Goal: Information Seeking & Learning: Learn about a topic

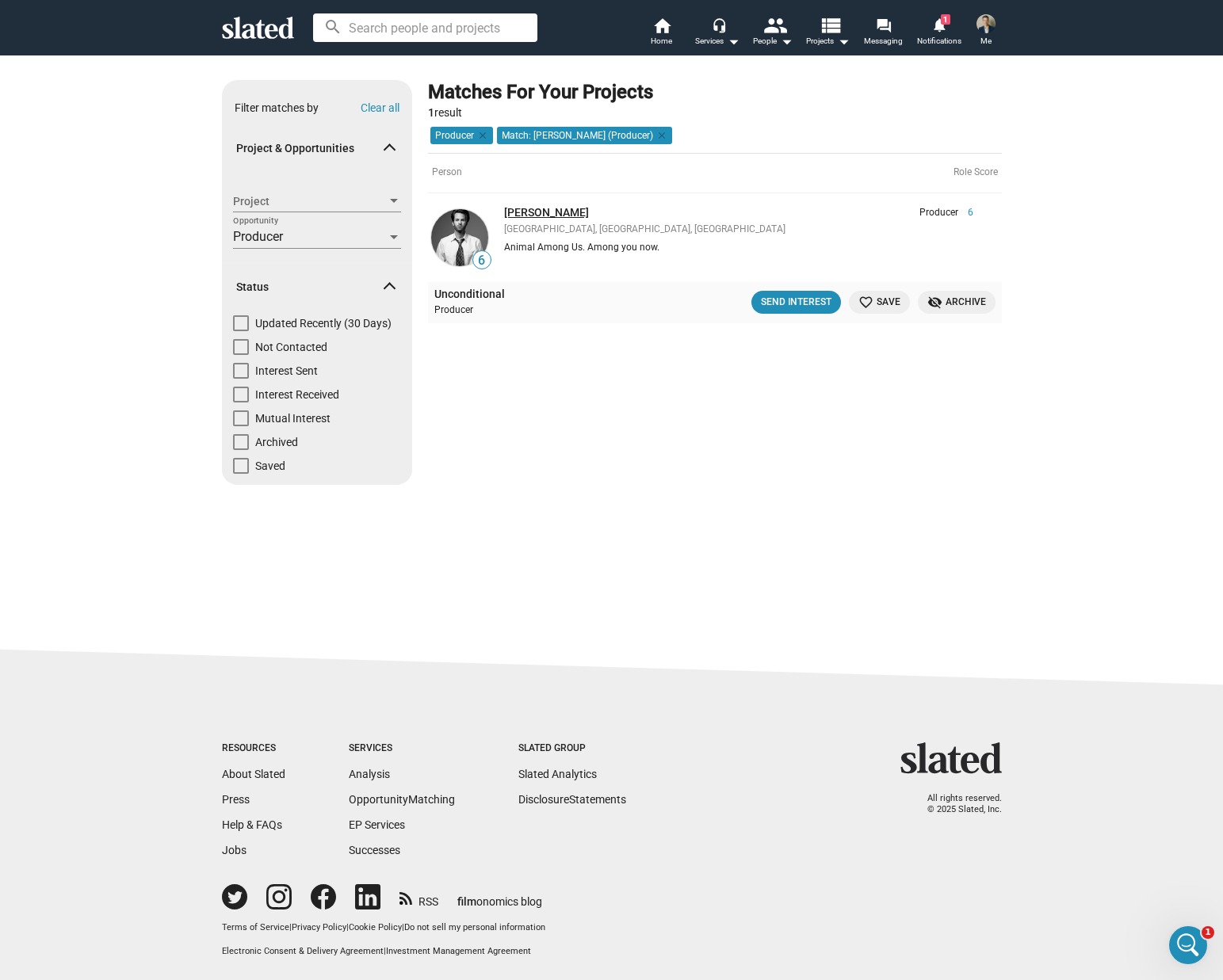
click at [544, 215] on link "John Woodruff" at bounding box center [546, 212] width 85 height 12
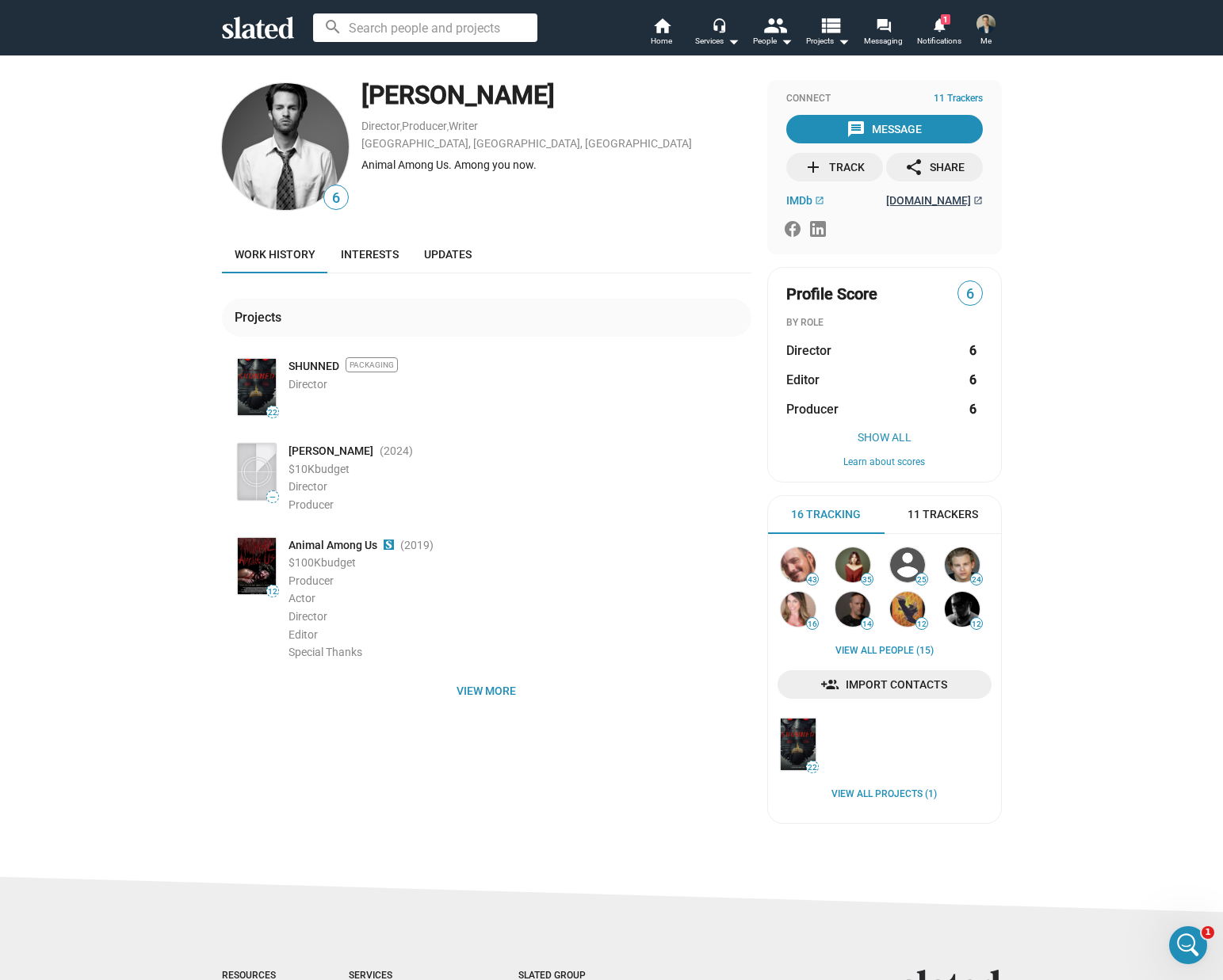
click at [885, 200] on span "johnwoodruffproductions.com" at bounding box center [927, 200] width 85 height 12
click at [786, 201] on span "IMDb" at bounding box center [798, 200] width 26 height 12
click at [942, 35] on span "Notifications" at bounding box center [939, 41] width 45 height 19
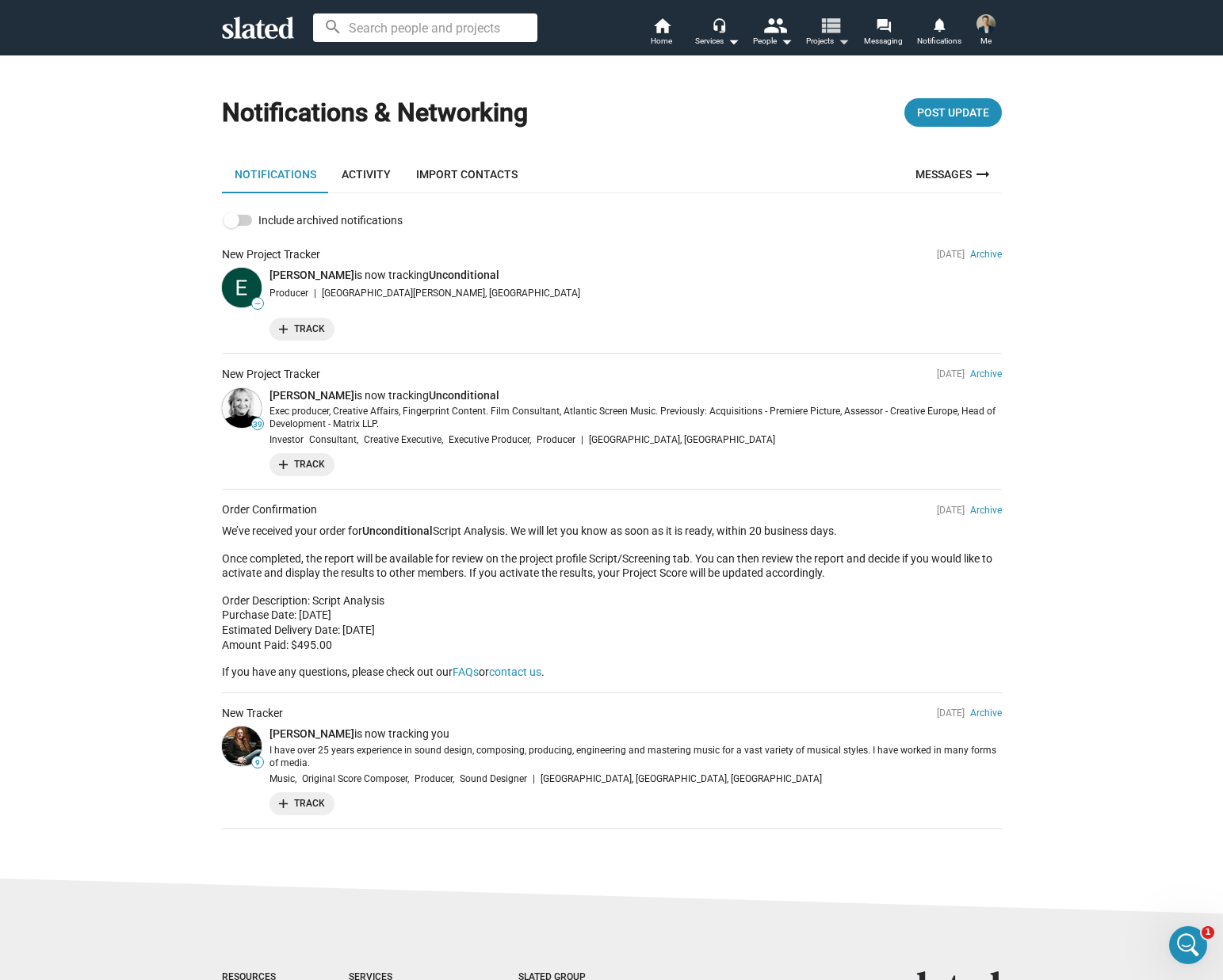
click at [824, 36] on mat-icon "view_list" at bounding box center [829, 25] width 23 height 23
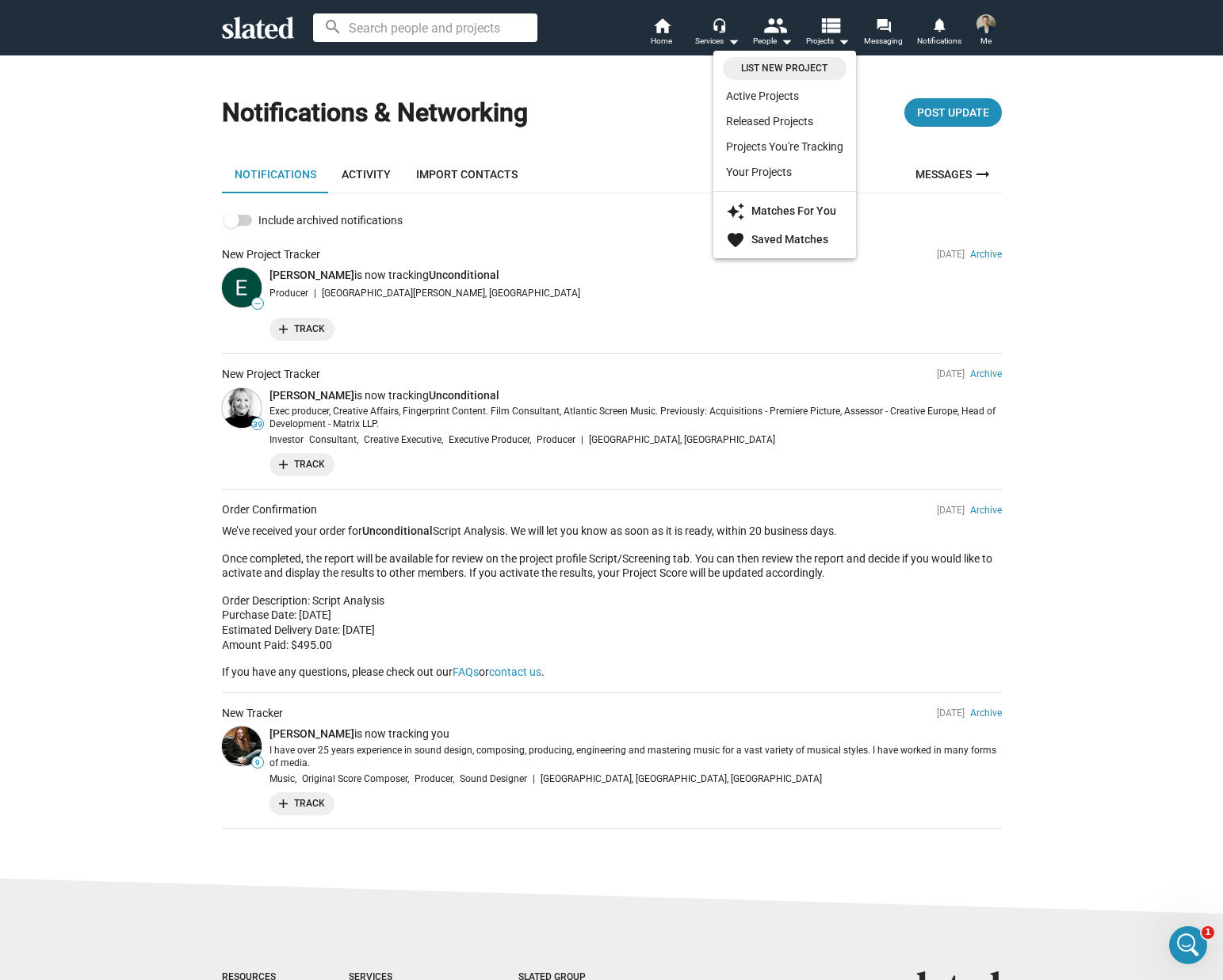
click at [982, 26] on div at bounding box center [612, 490] width 1223 height 980
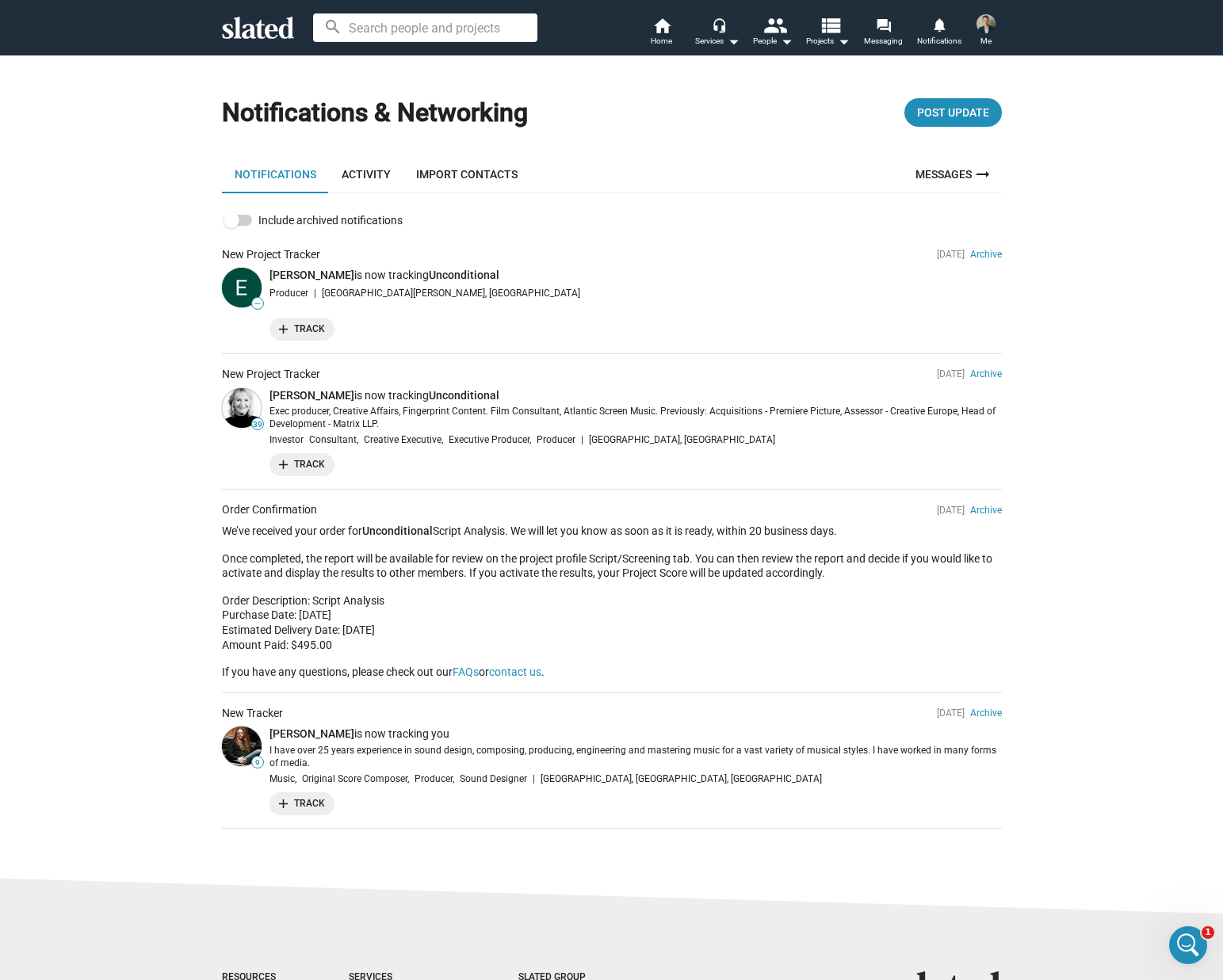
click at [983, 27] on img at bounding box center [985, 24] width 19 height 19
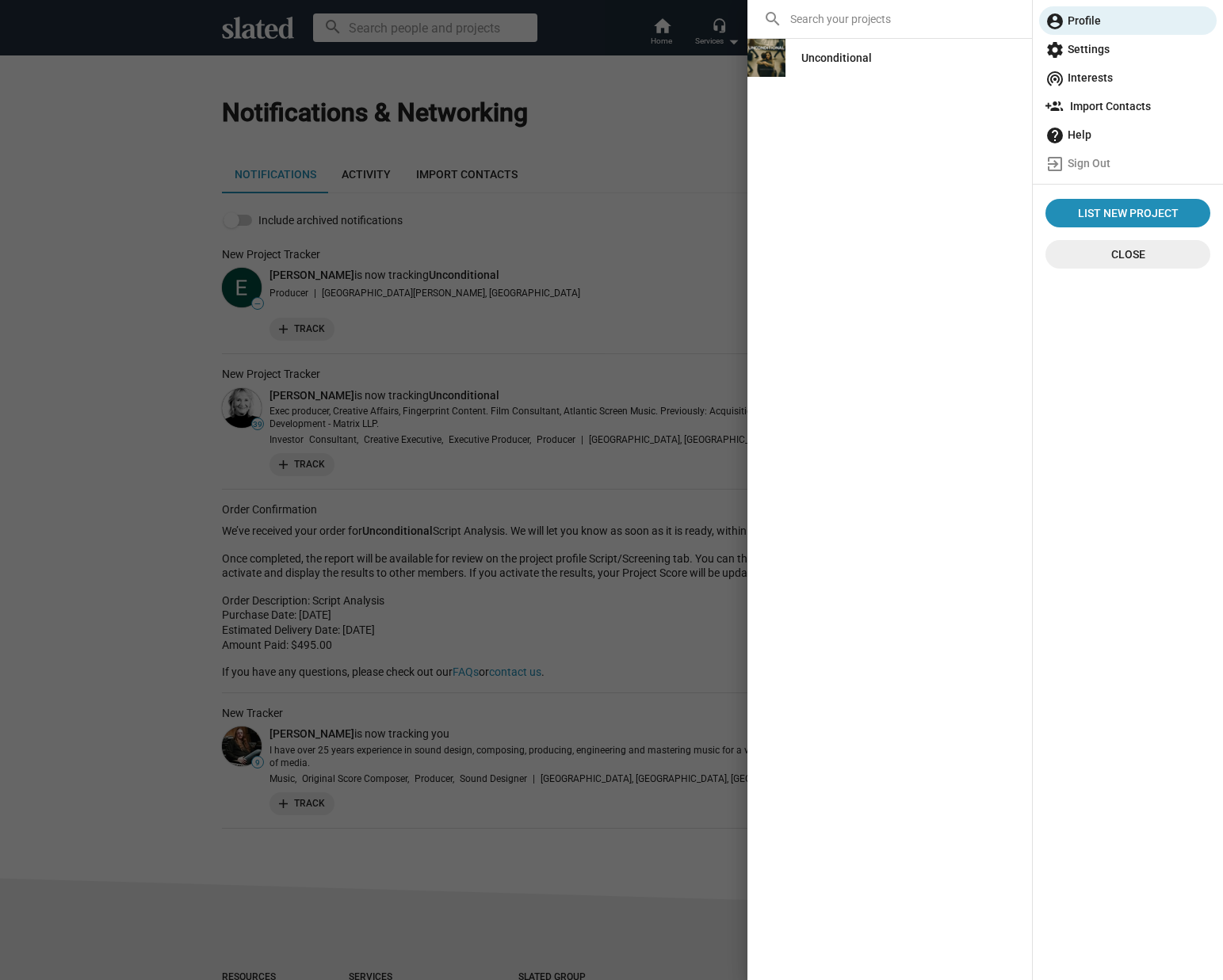
click at [813, 51] on div "Unconditional" at bounding box center [836, 58] width 70 height 29
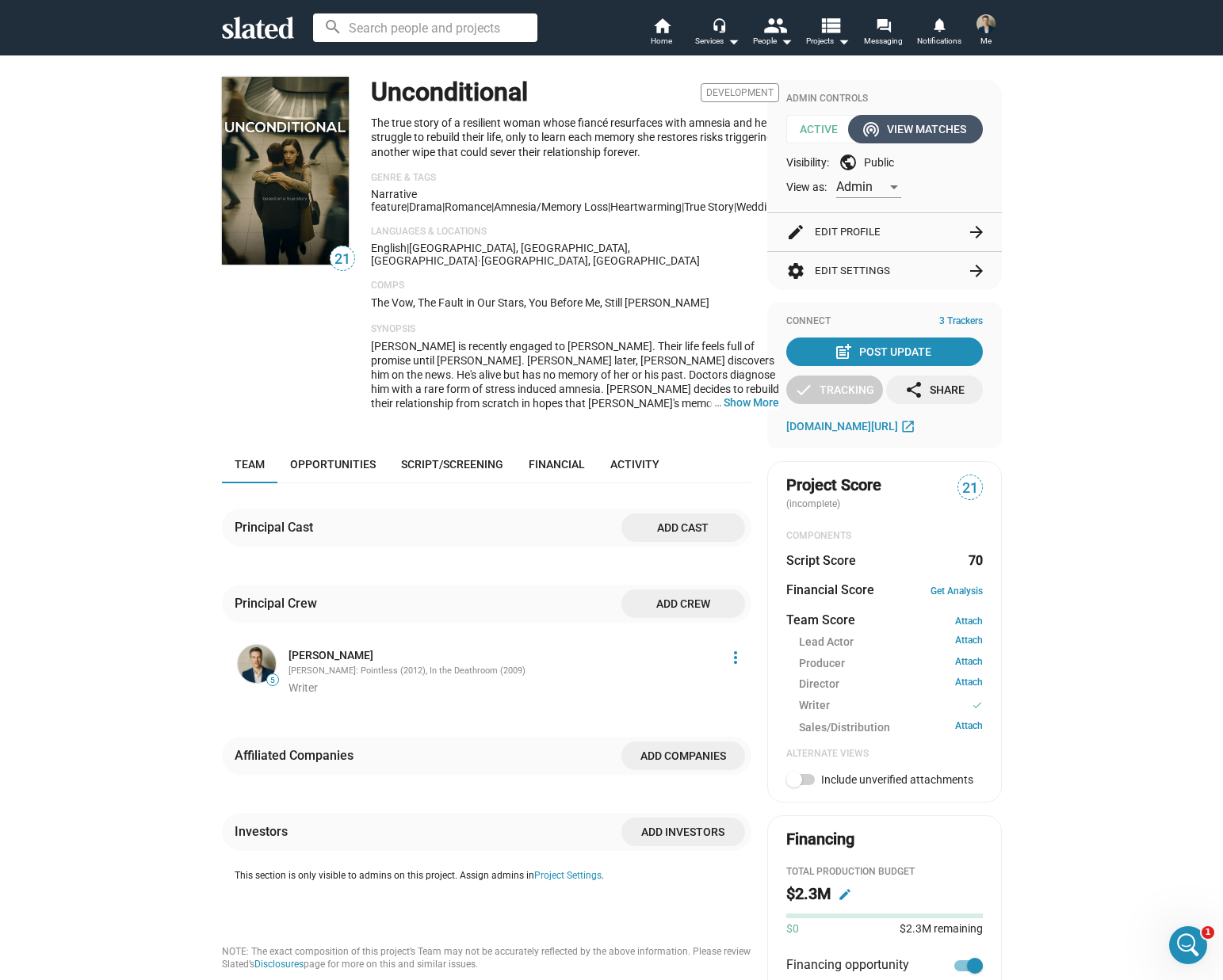
click at [923, 121] on div "wifi_tethering View Matches" at bounding box center [915, 129] width 102 height 29
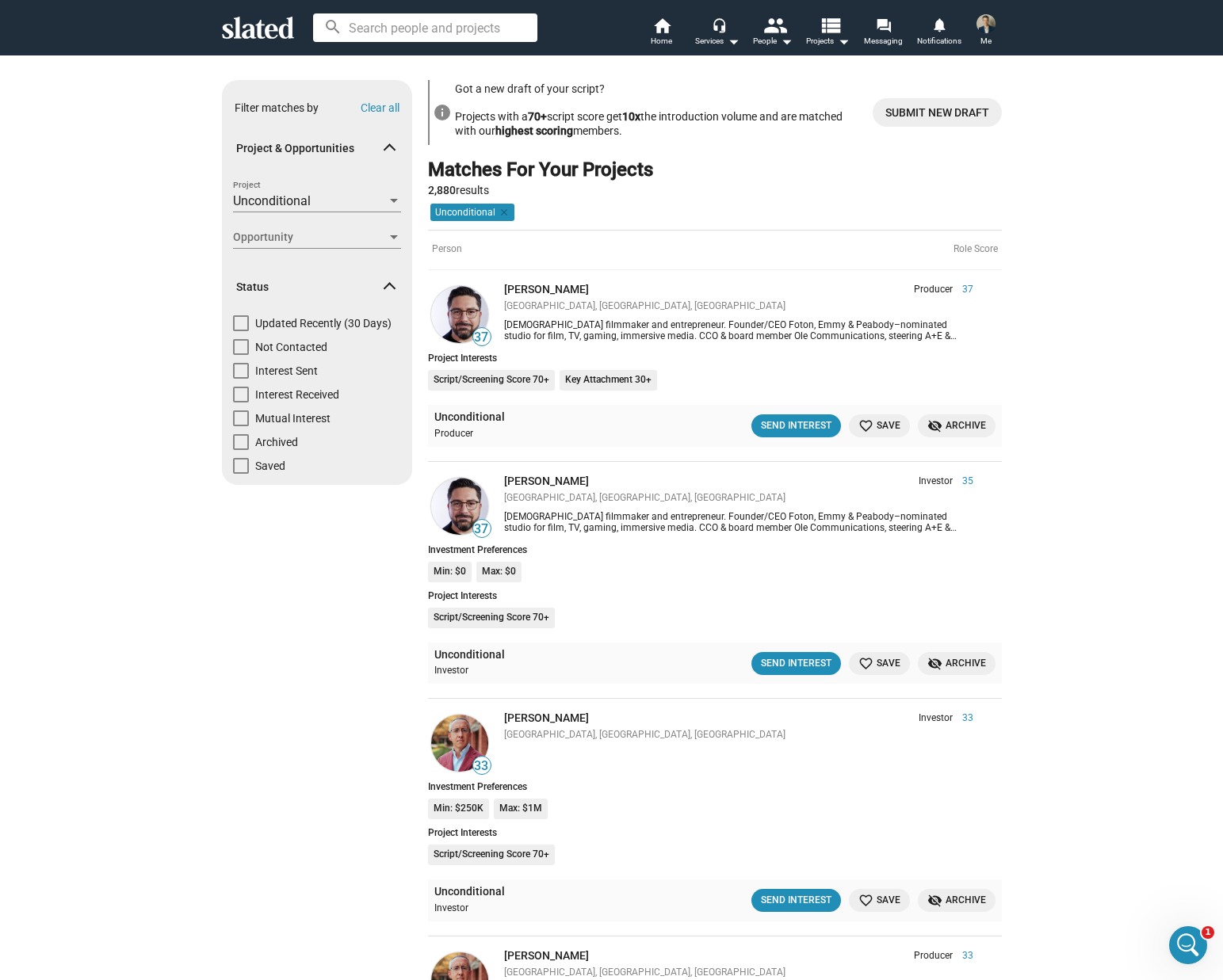
click at [949, 426] on span "visibility_off Archive" at bounding box center [957, 425] width 59 height 16
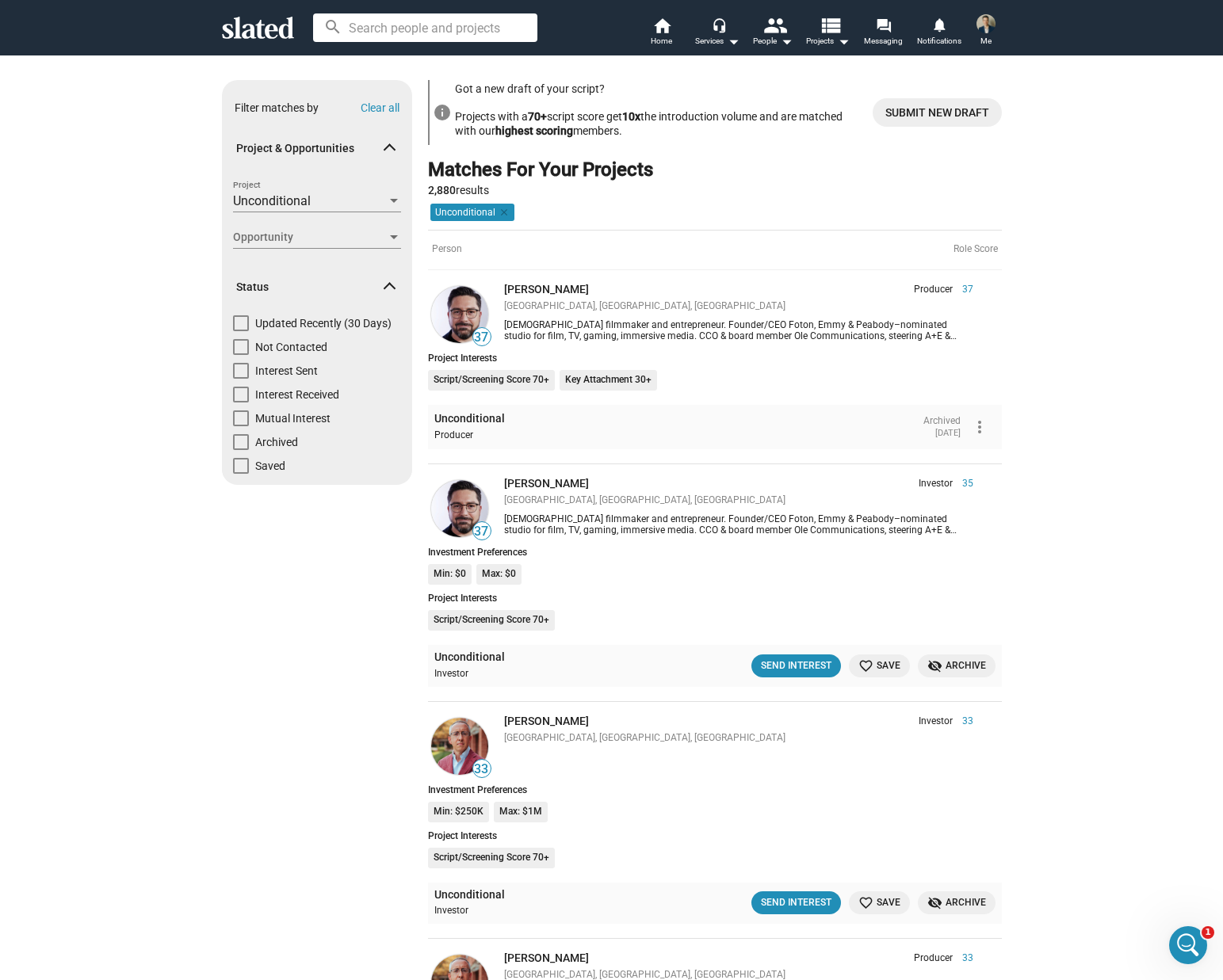
click at [959, 667] on span "visibility_off Archive" at bounding box center [957, 665] width 59 height 16
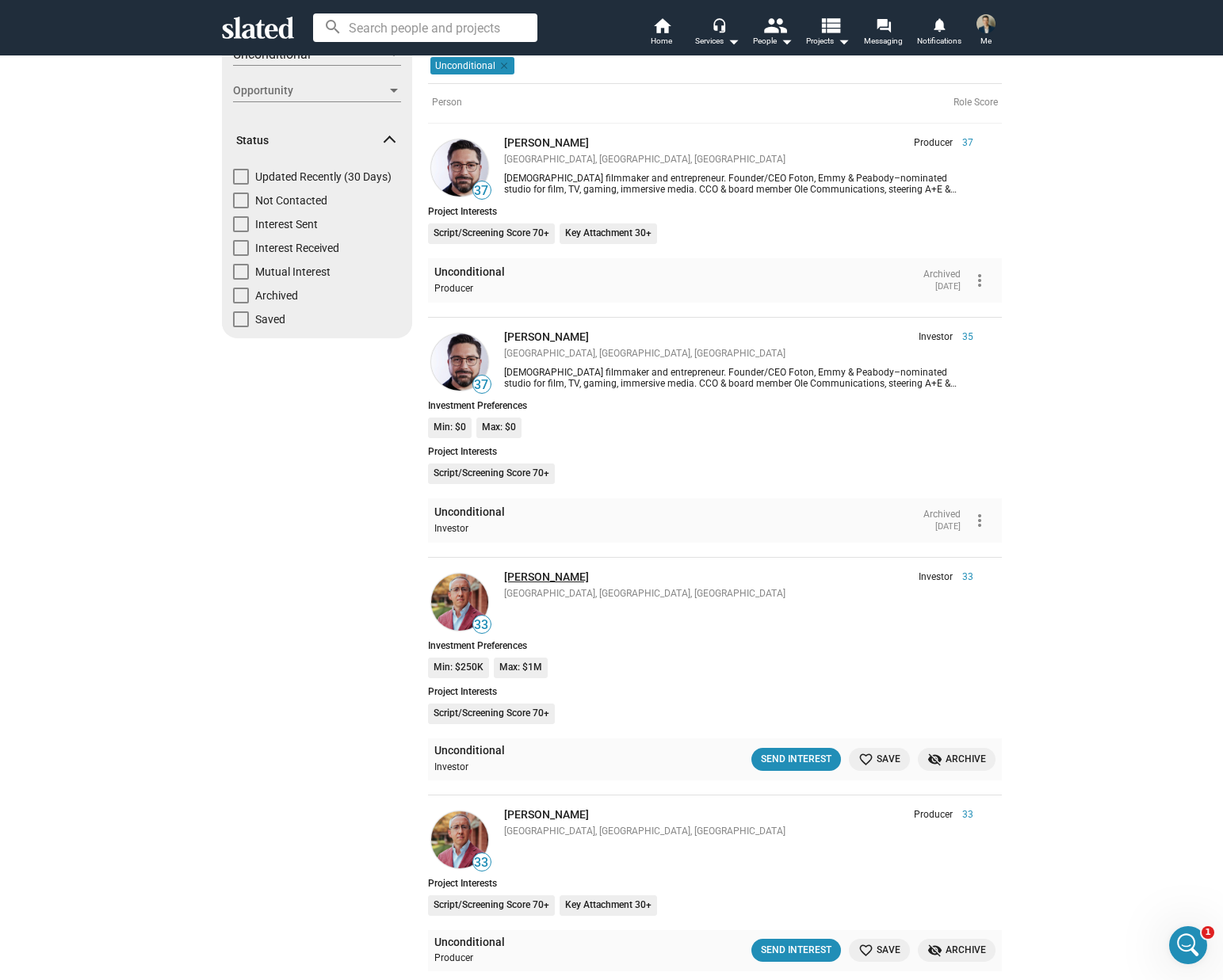
scroll to position [400, 0]
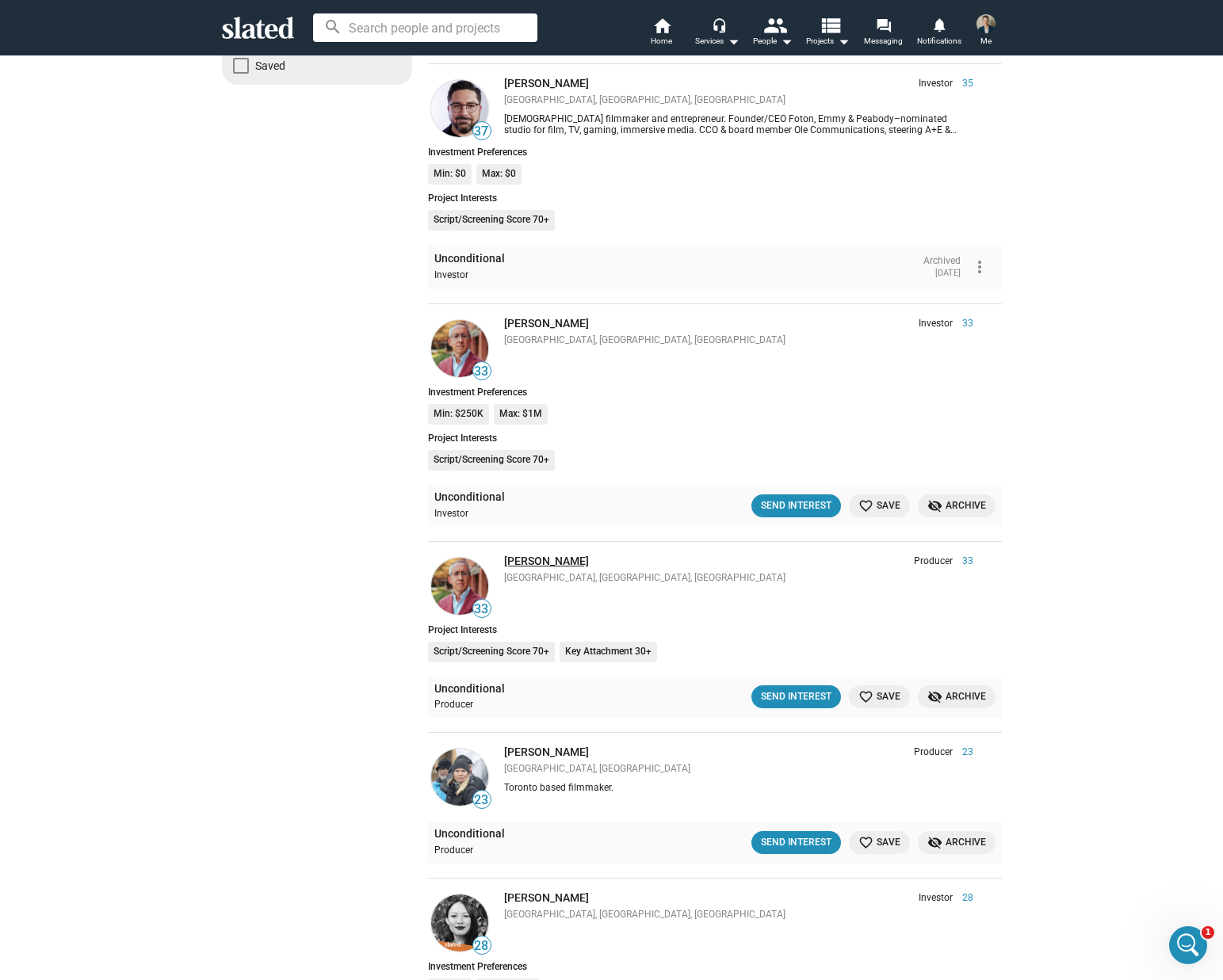
click at [514, 561] on link "Jason Cherubini" at bounding box center [546, 560] width 85 height 12
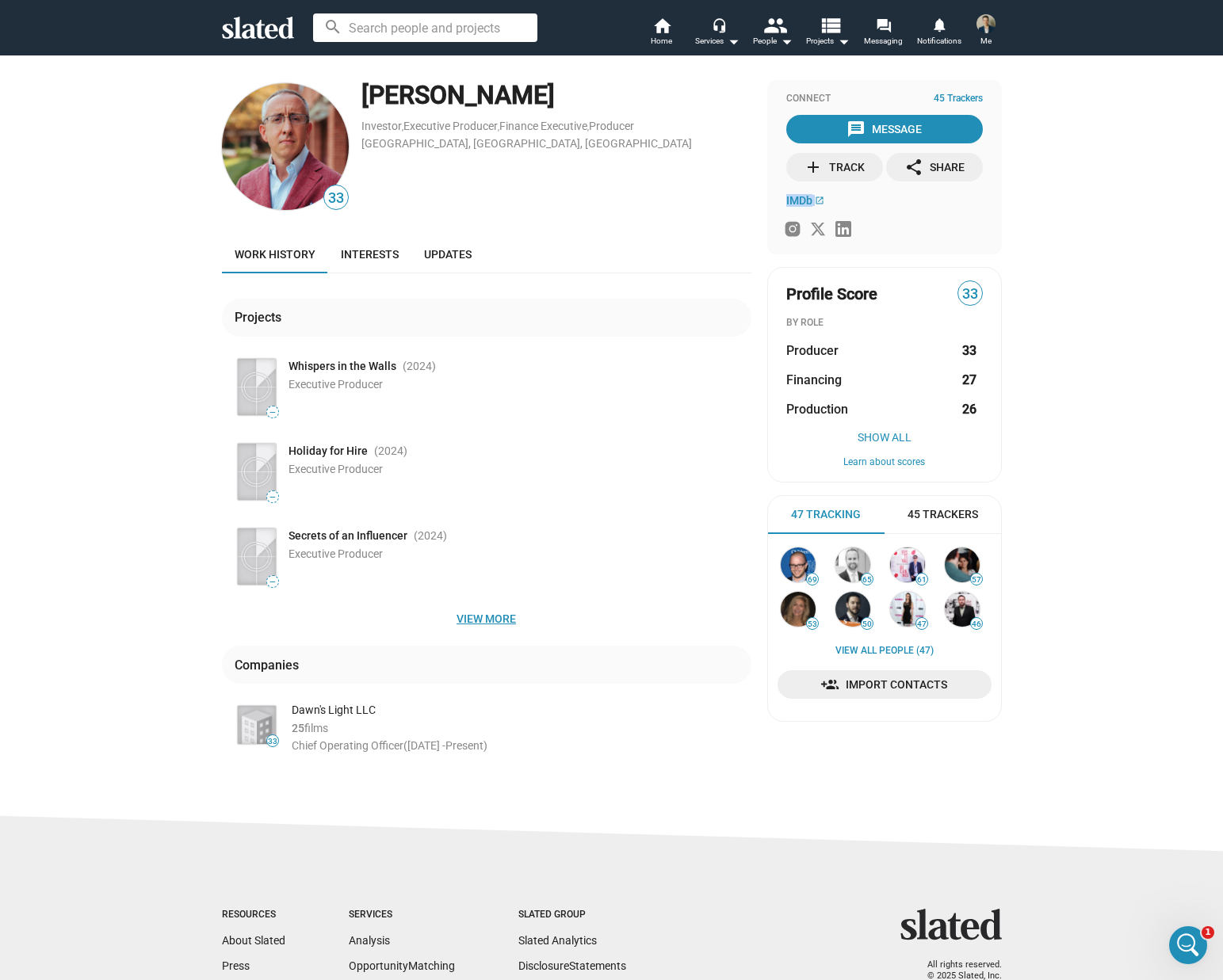
click at [484, 621] on span "View more" at bounding box center [487, 619] width 504 height 29
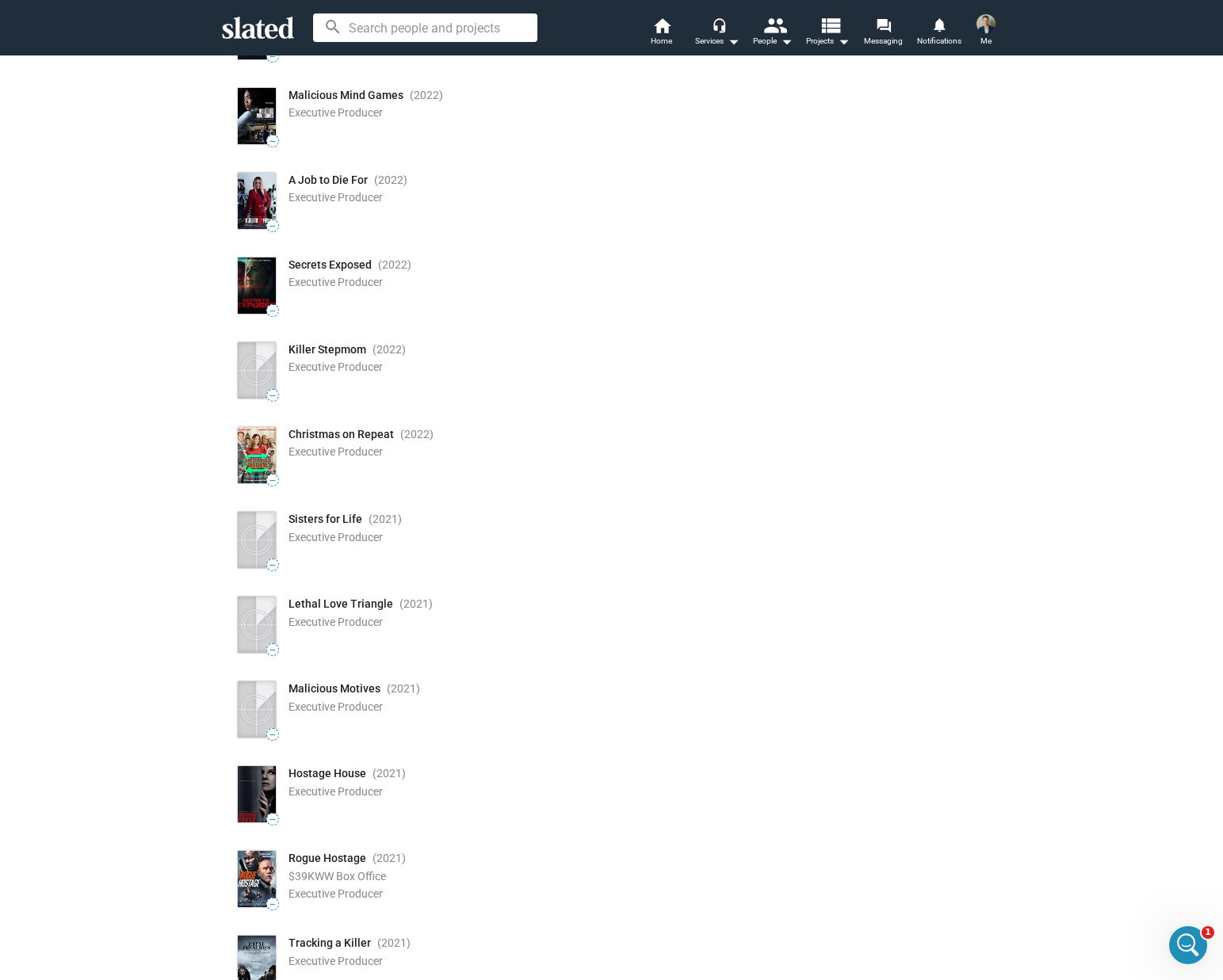
scroll to position [787, 0]
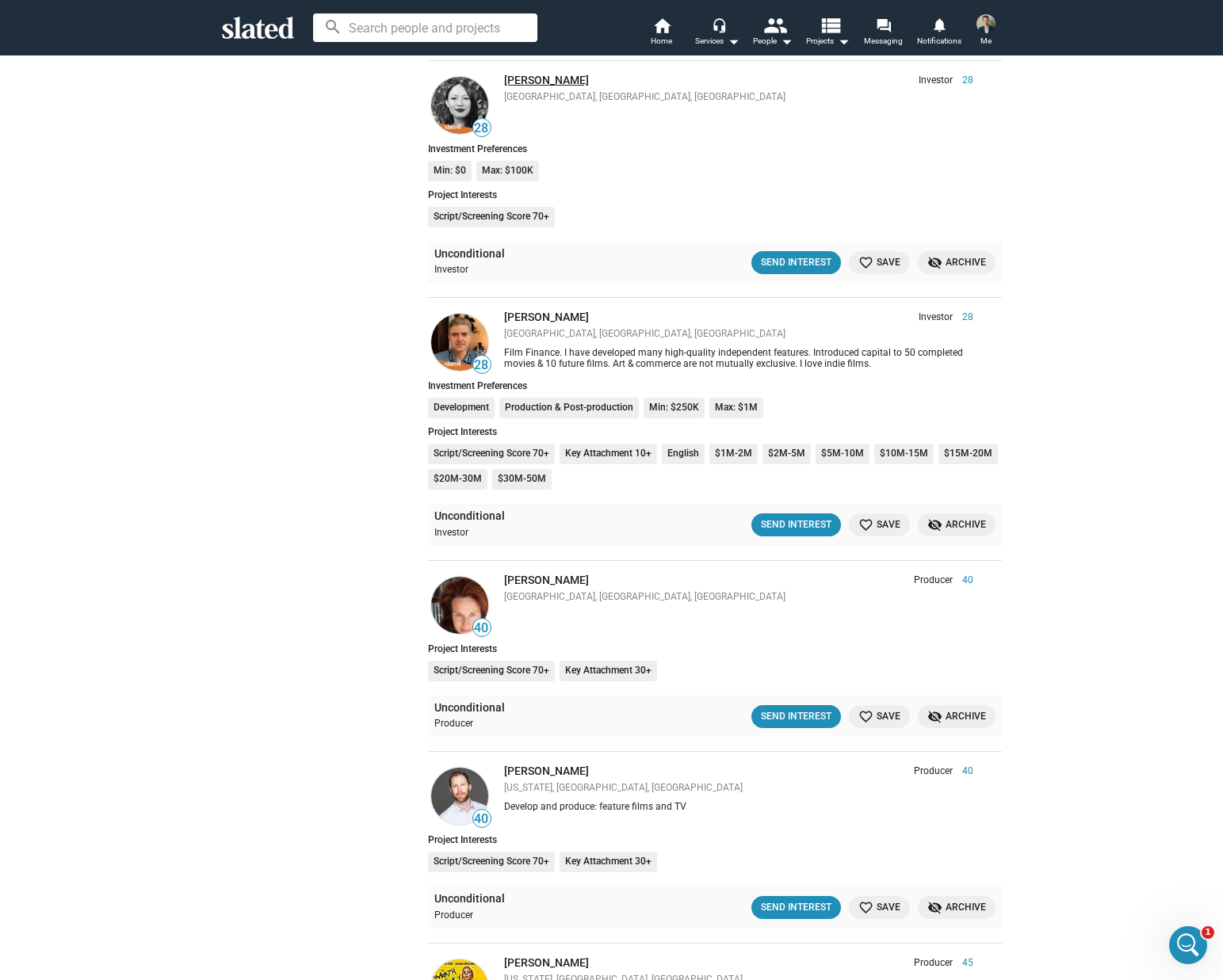
scroll to position [890, 0]
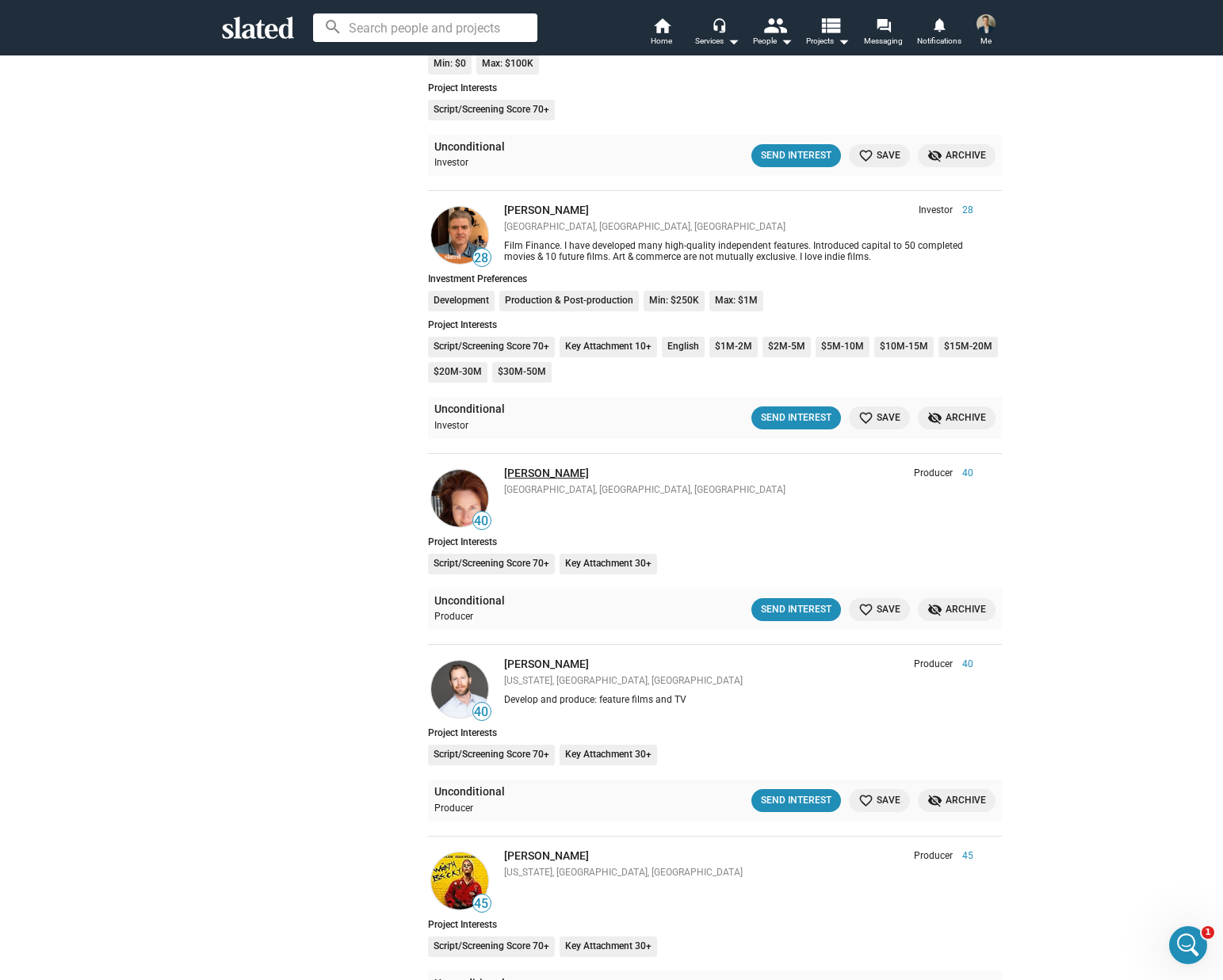
click at [548, 475] on link "Jina Panebianco" at bounding box center [546, 472] width 85 height 12
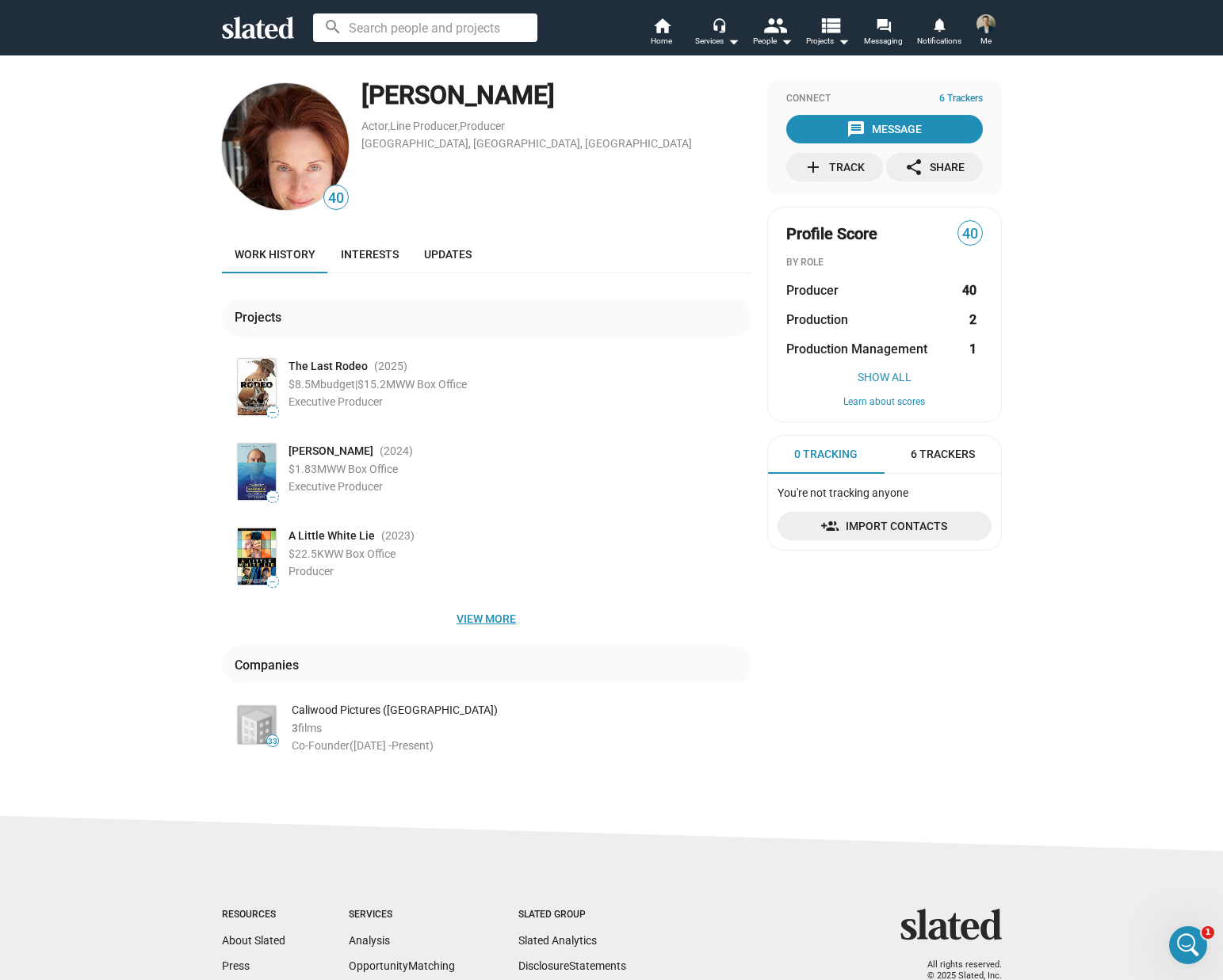
click at [481, 611] on span "View more" at bounding box center [487, 619] width 504 height 29
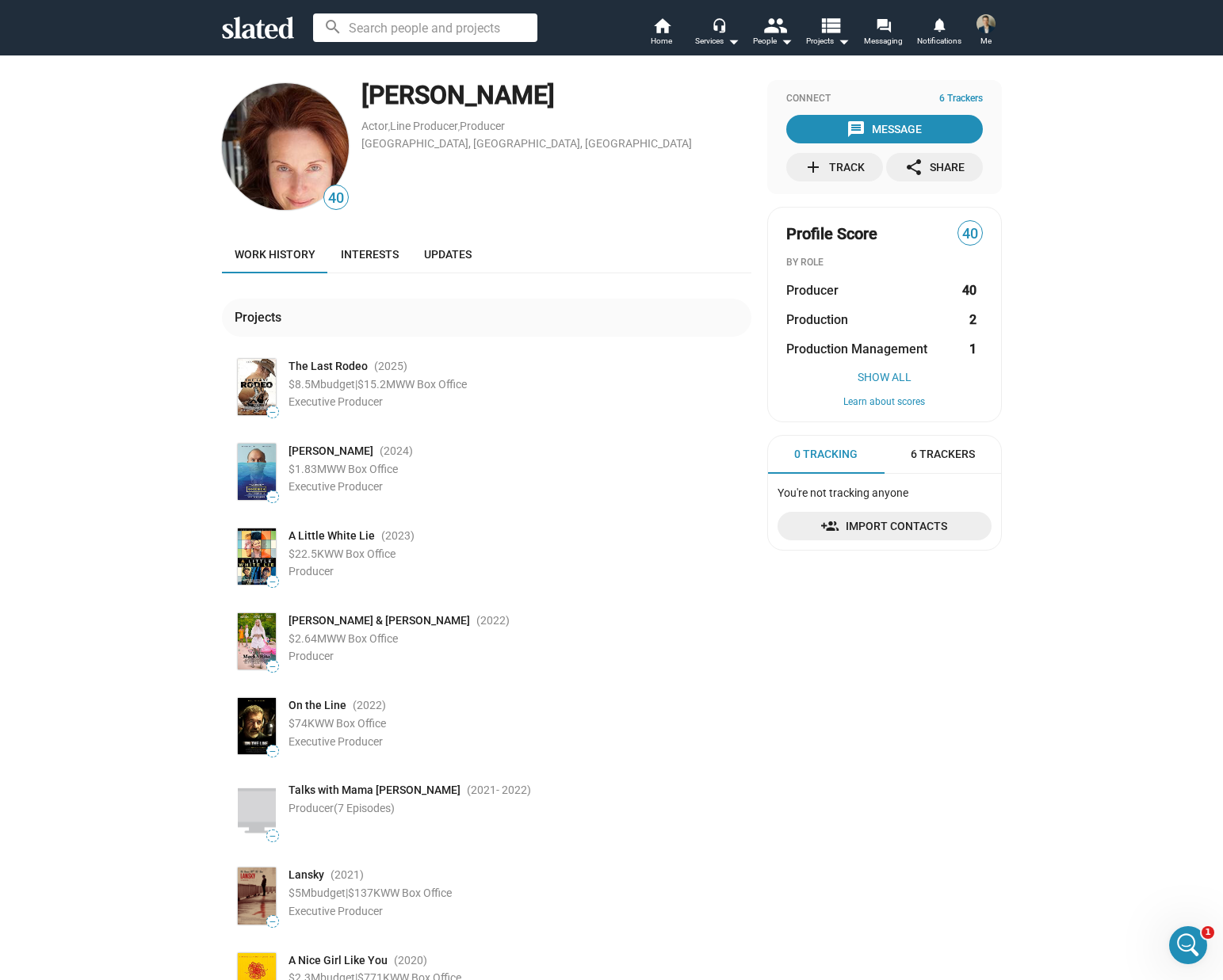
drag, startPoint x: 541, startPoint y: 101, endPoint x: 358, endPoint y: 106, distance: 183.1
click at [361, 106] on div "[PERSON_NAME]" at bounding box center [556, 95] width 390 height 34
copy div "[PERSON_NAME]"
click at [339, 260] on link "Interests" at bounding box center [369, 254] width 83 height 38
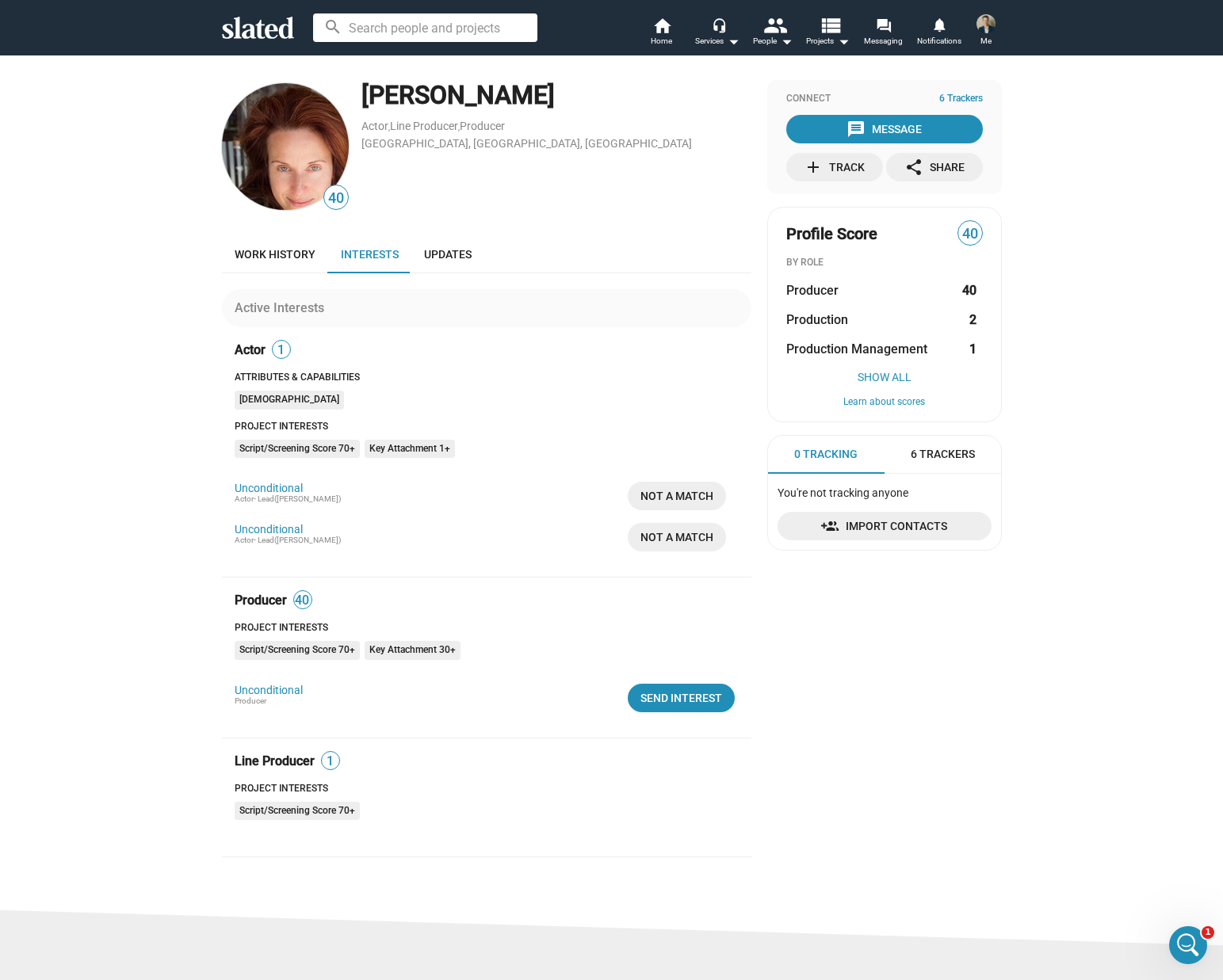
click at [294, 600] on span "40" at bounding box center [302, 600] width 17 height 16
click at [449, 257] on span "Updates" at bounding box center [448, 254] width 48 height 12
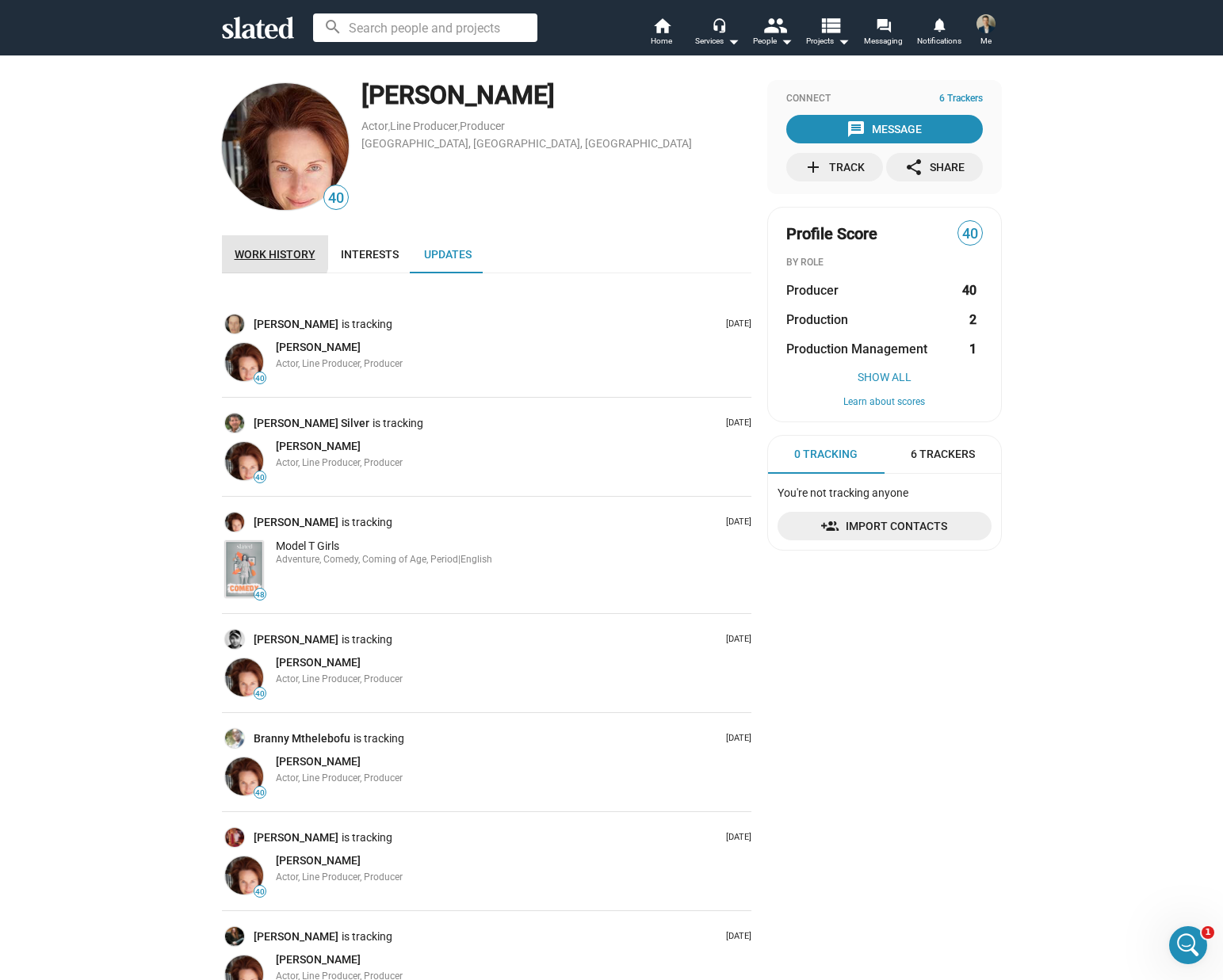
click at [265, 254] on span "Work history" at bounding box center [275, 254] width 81 height 12
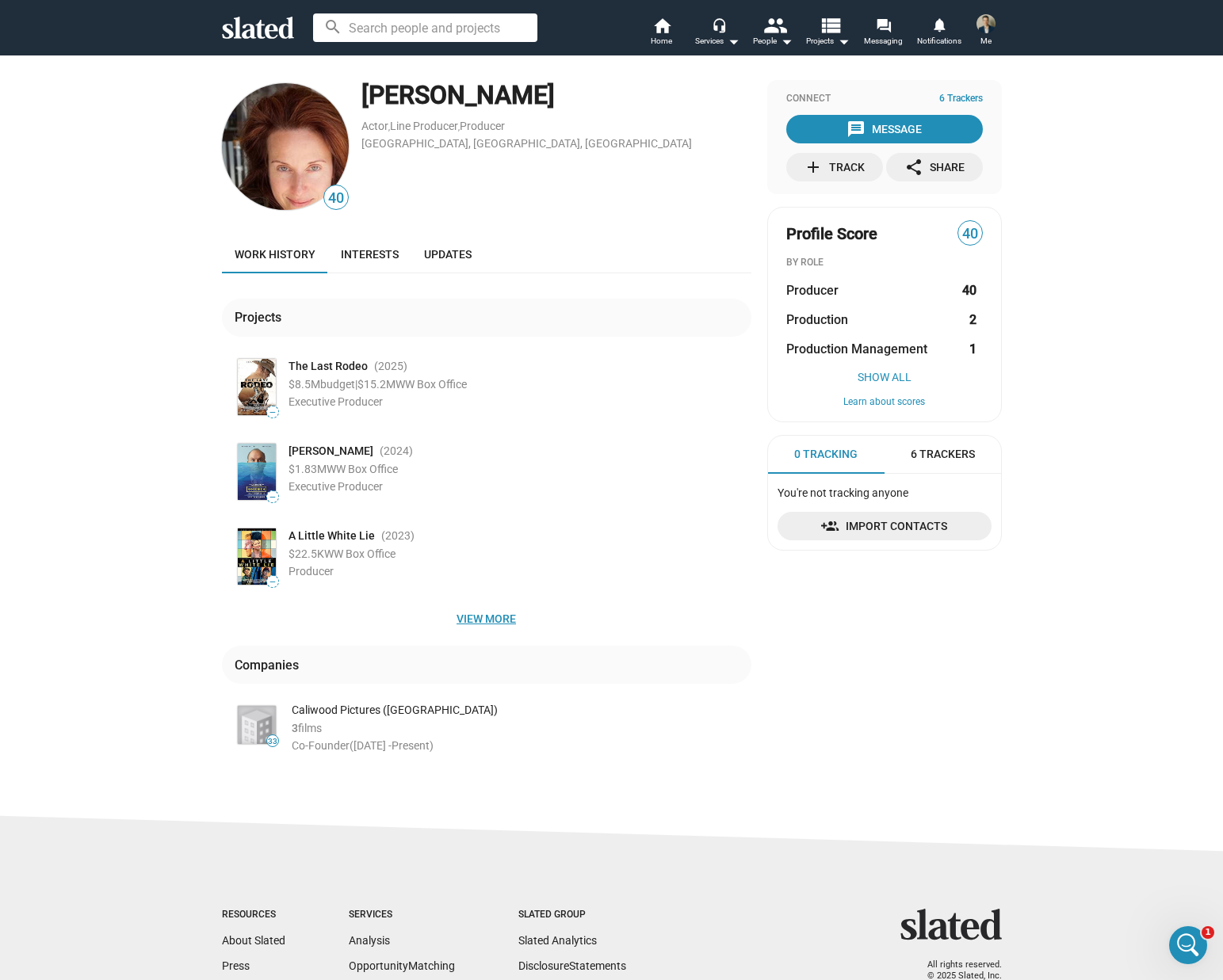
click at [471, 623] on span "View more" at bounding box center [487, 619] width 504 height 29
